Goal: Task Accomplishment & Management: Manage account settings

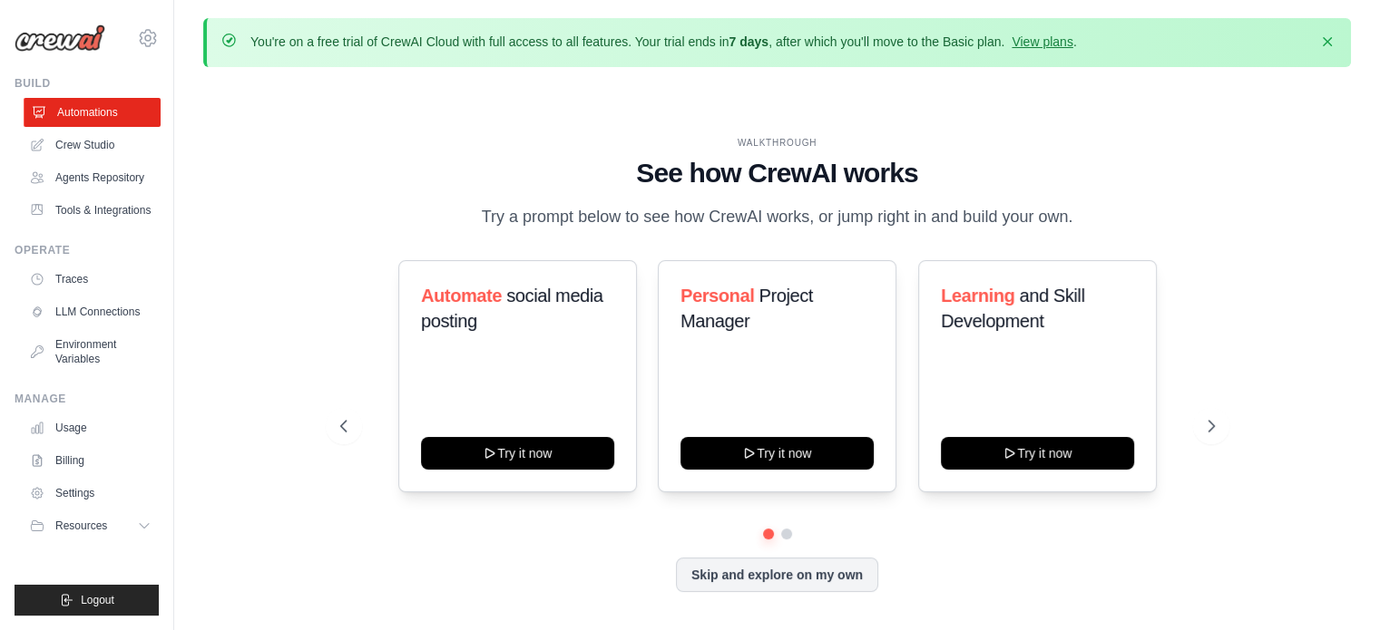
click at [101, 108] on link "Automations" at bounding box center [92, 112] width 137 height 29
click at [1048, 42] on link "View plans" at bounding box center [1041, 41] width 61 height 15
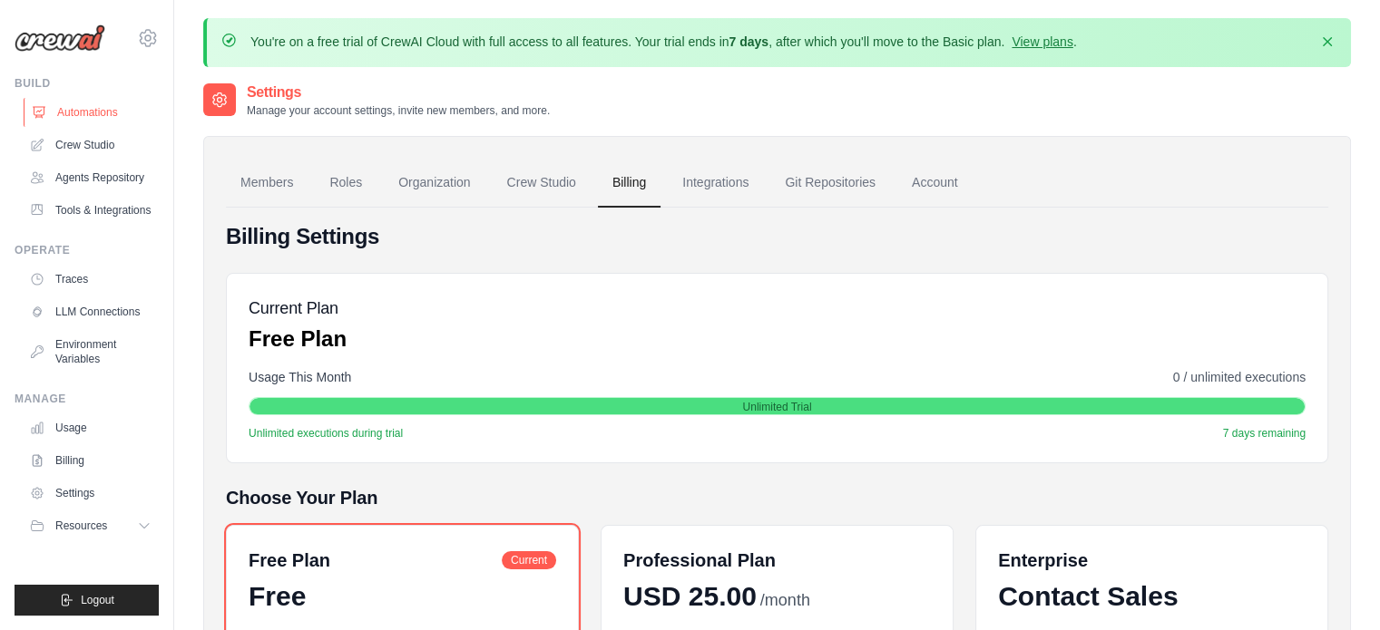
click at [112, 110] on link "Automations" at bounding box center [92, 112] width 137 height 29
